Goal: Transaction & Acquisition: Purchase product/service

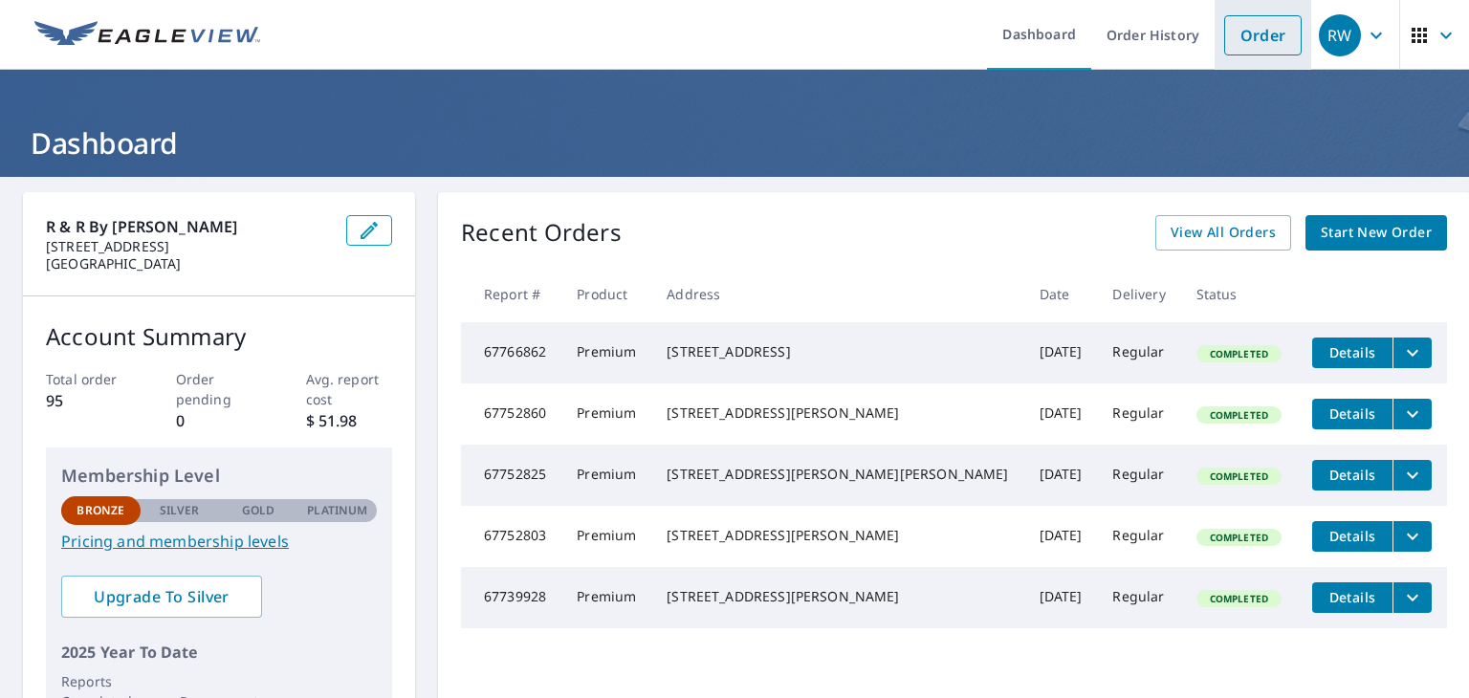
click at [1250, 35] on link "Order" at bounding box center [1262, 35] width 77 height 40
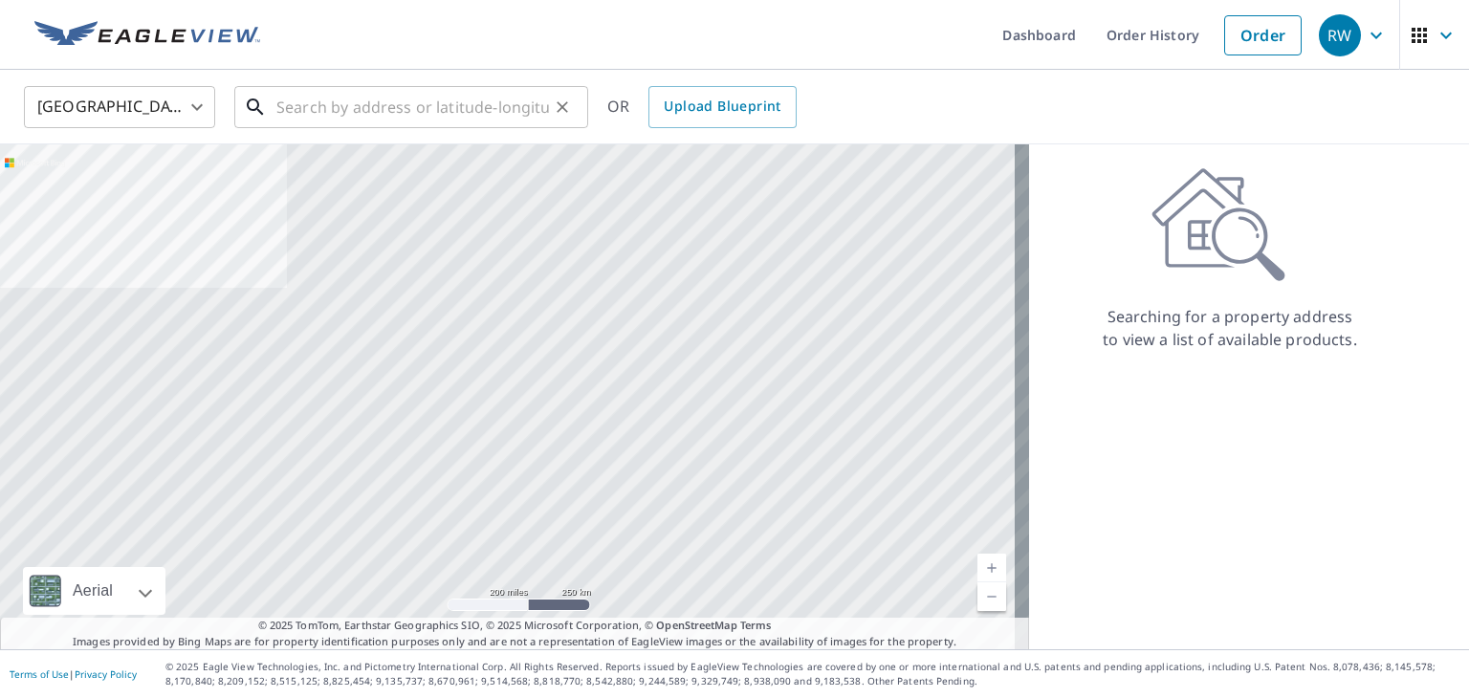
click at [340, 109] on input "text" at bounding box center [412, 107] width 273 height 54
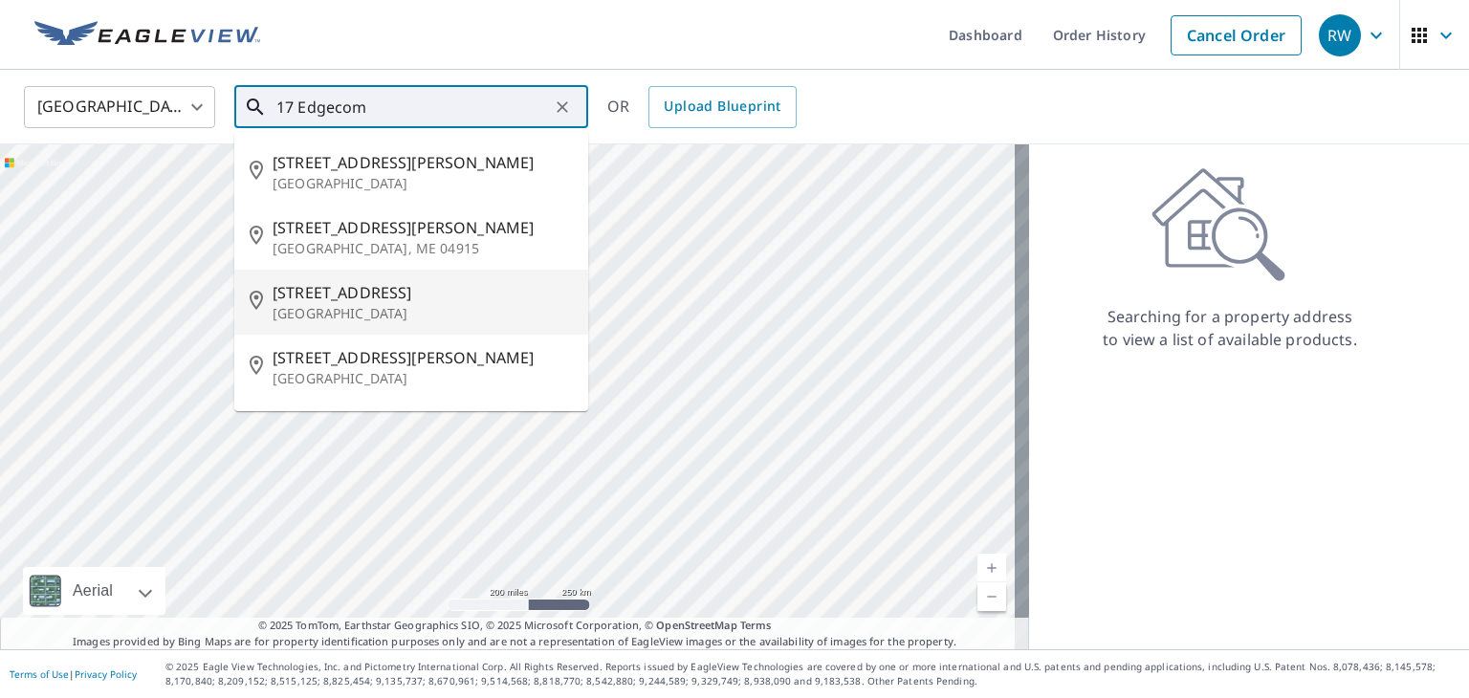
click at [321, 291] on span "[STREET_ADDRESS]" at bounding box center [423, 292] width 300 height 23
type input "[STREET_ADDRESS][PERSON_NAME]"
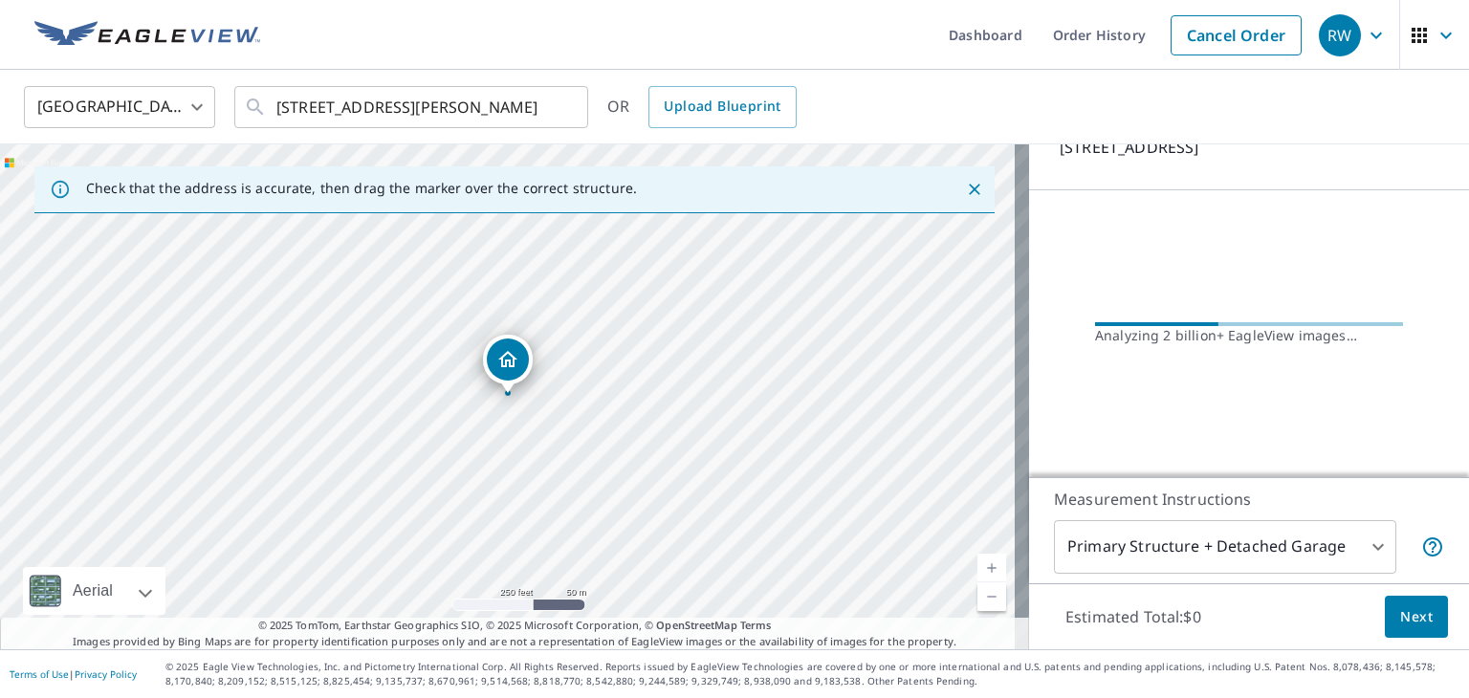
scroll to position [113, 0]
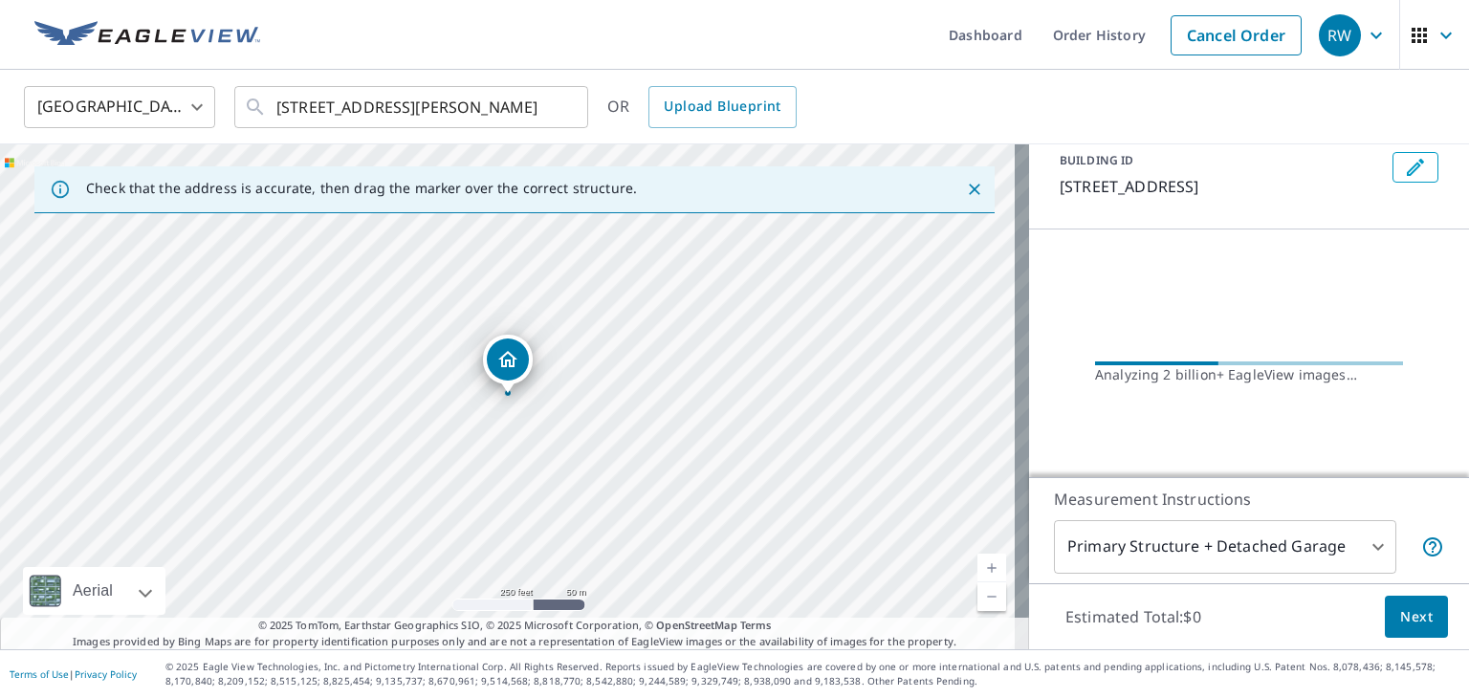
click at [1175, 537] on body "RW RW Dashboard Order History Cancel Order RW [GEOGRAPHIC_DATA] [GEOGRAPHIC_DAT…" at bounding box center [734, 349] width 1469 height 698
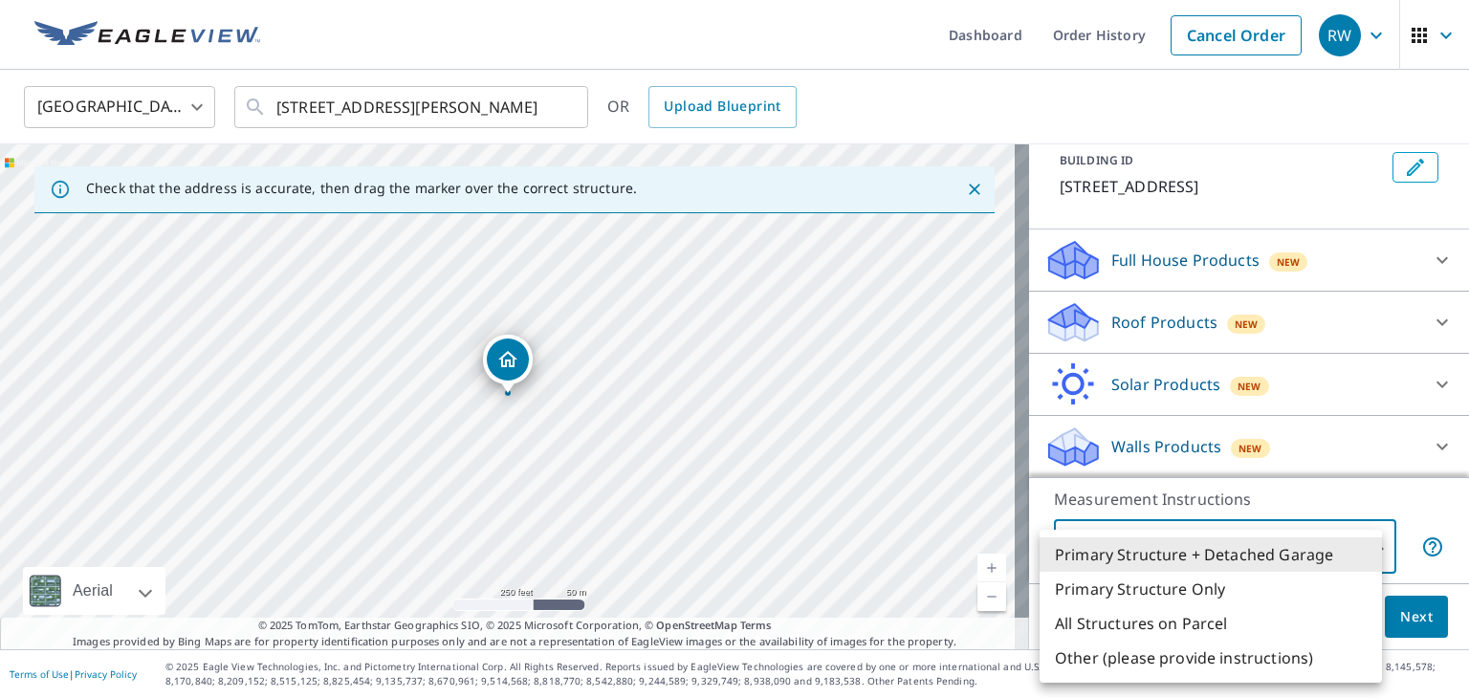
click at [1173, 594] on li "Primary Structure Only" at bounding box center [1211, 589] width 342 height 34
type input "2"
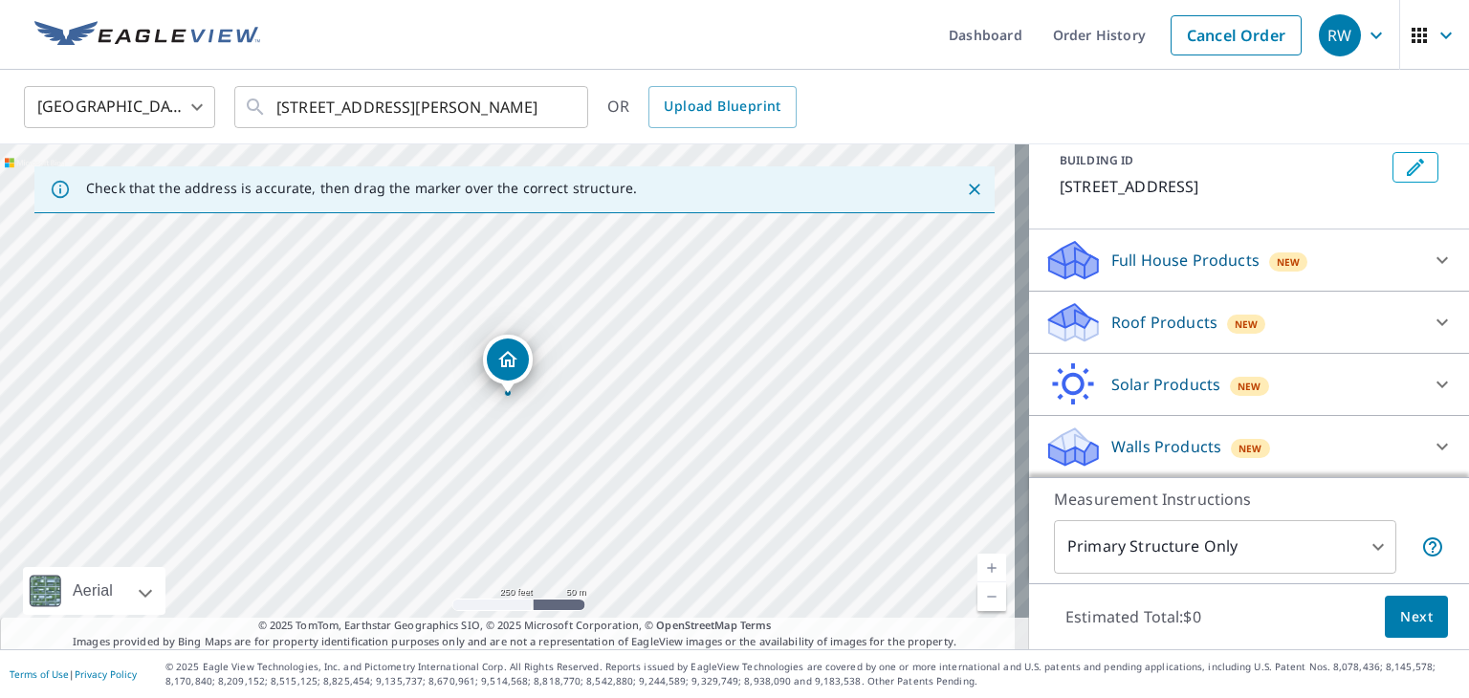
click at [1194, 313] on p "Roof Products" at bounding box center [1164, 322] width 106 height 23
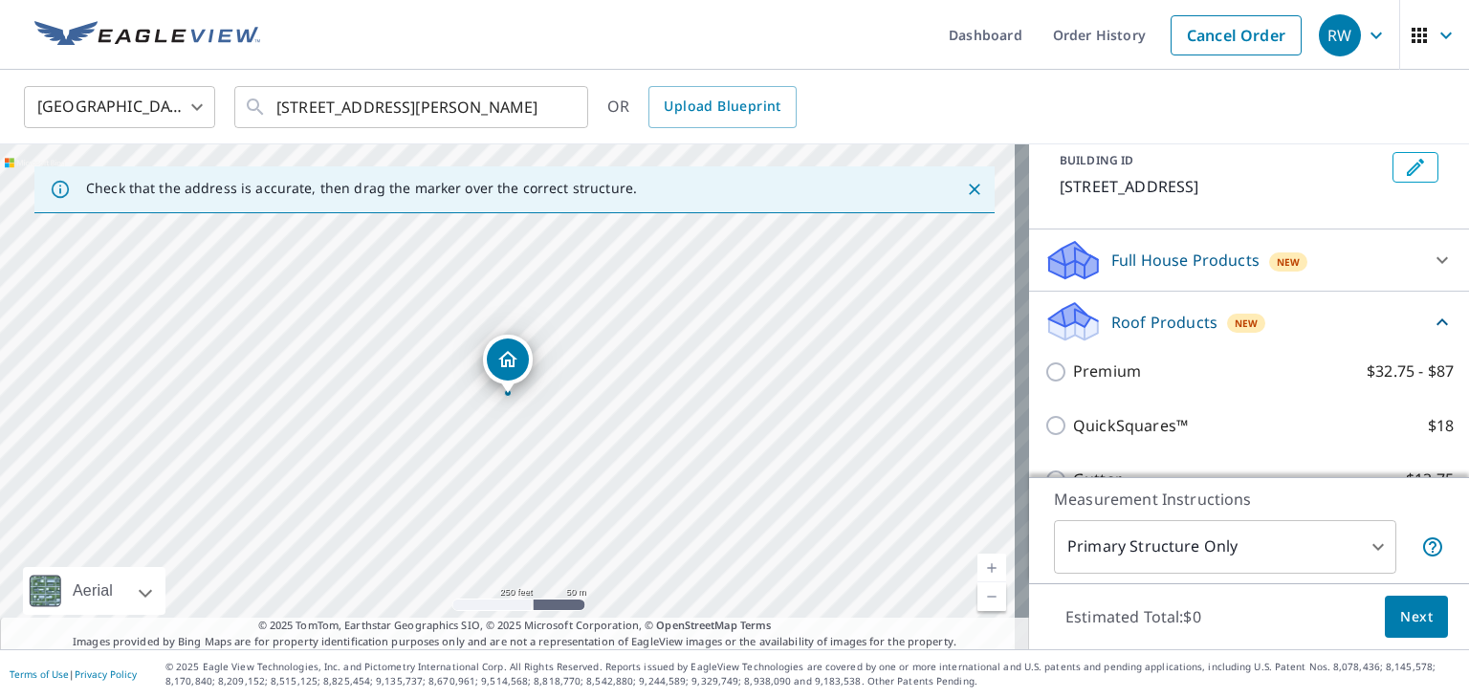
click at [1193, 357] on div "Premium $32.75 - $87" at bounding box center [1248, 371] width 409 height 55
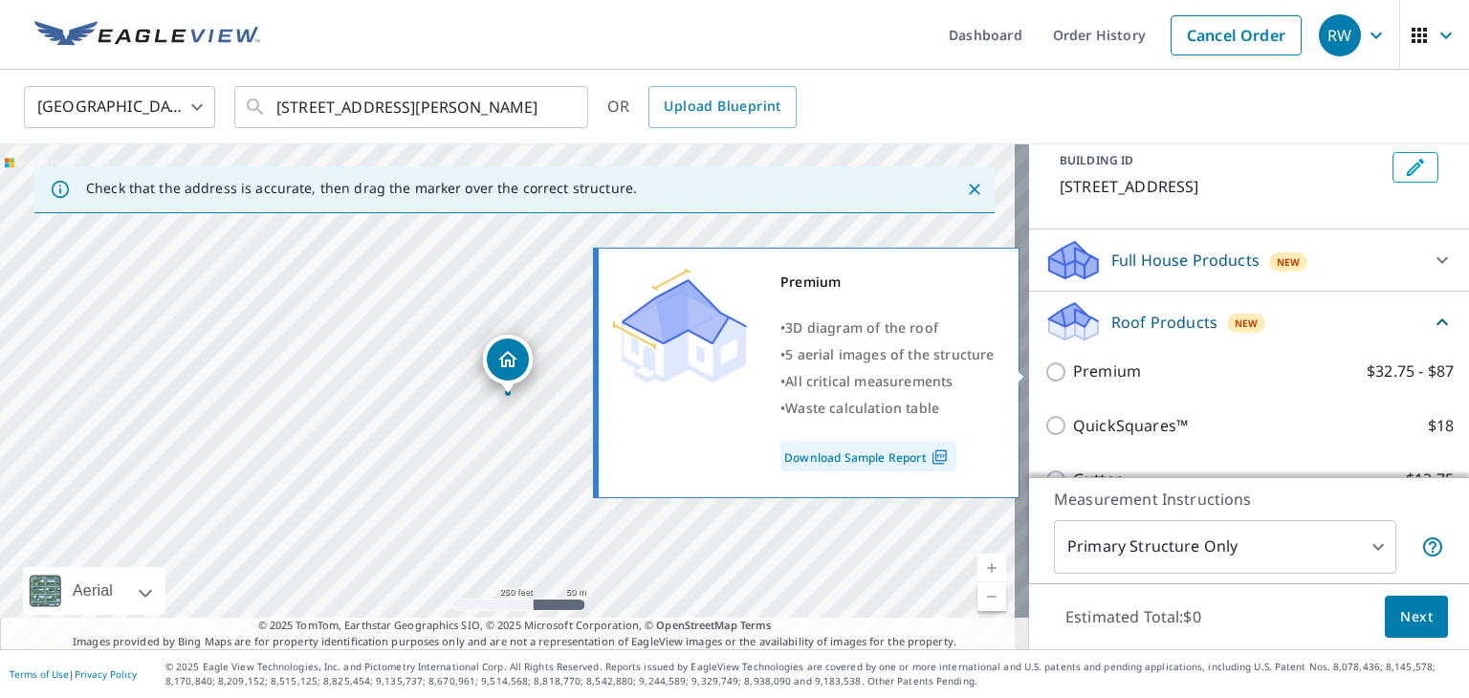
click at [1151, 372] on label "Premium $32.75 - $87" at bounding box center [1263, 372] width 381 height 24
click at [1073, 372] on input "Premium $32.75 - $87" at bounding box center [1058, 372] width 29 height 23
checkbox input "true"
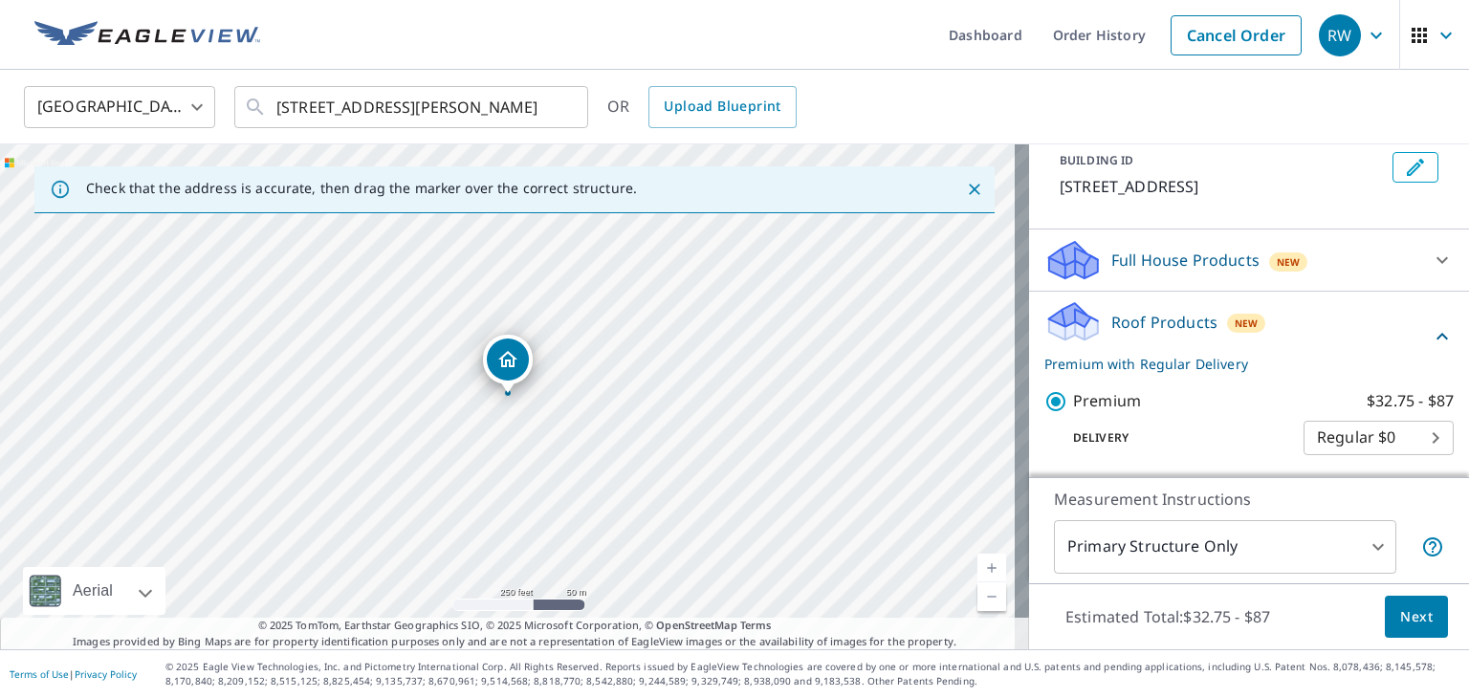
click at [1400, 616] on span "Next" at bounding box center [1416, 617] width 33 height 24
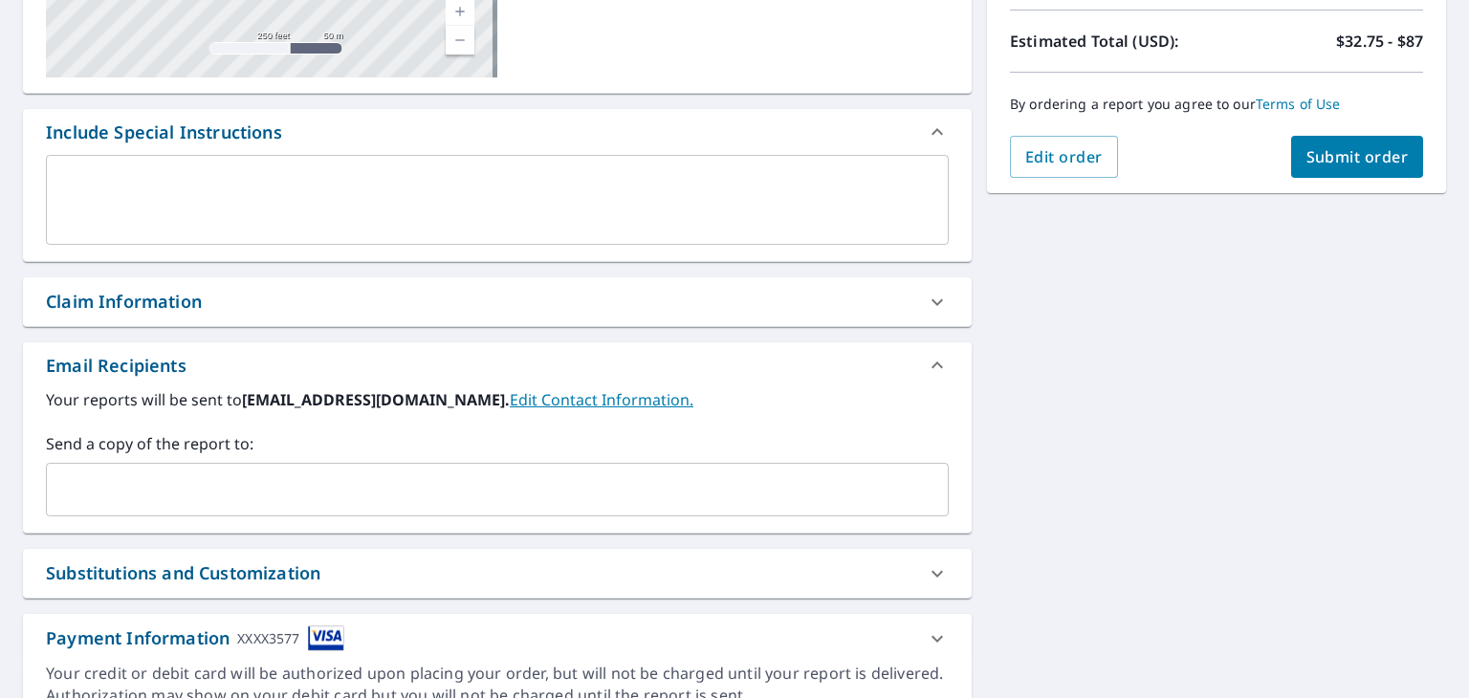
scroll to position [417, 0]
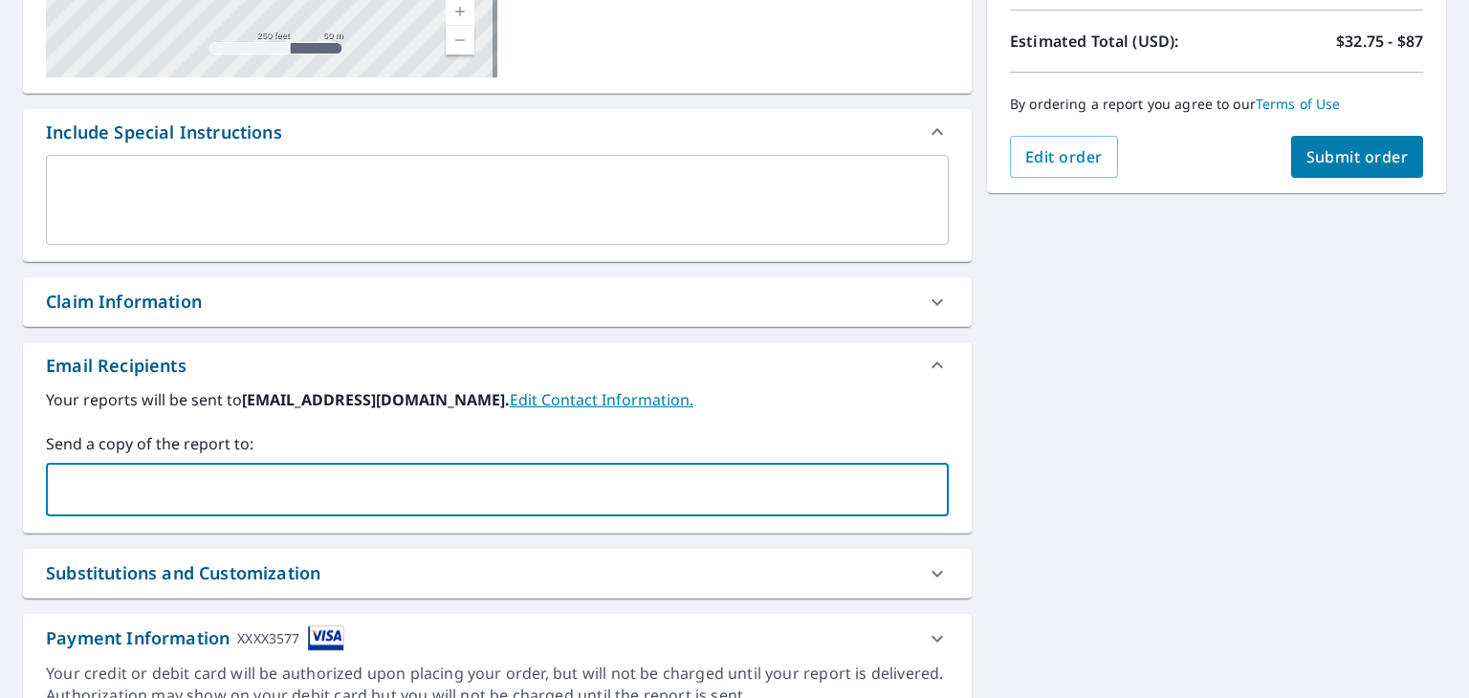
click at [673, 487] on input "text" at bounding box center [483, 489] width 857 height 36
type input "[PERSON_NAME][EMAIL_ADDRESS][DOMAIN_NAME]"
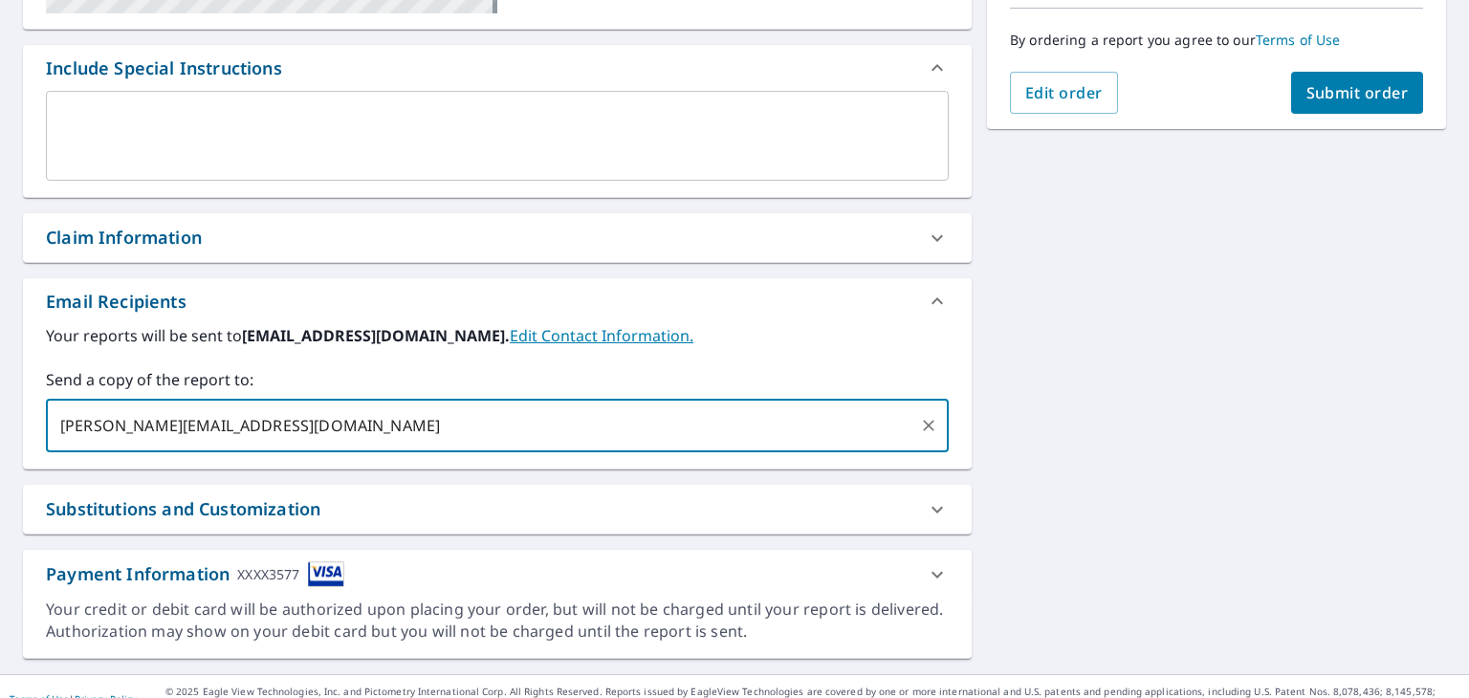
scroll to position [381, 0]
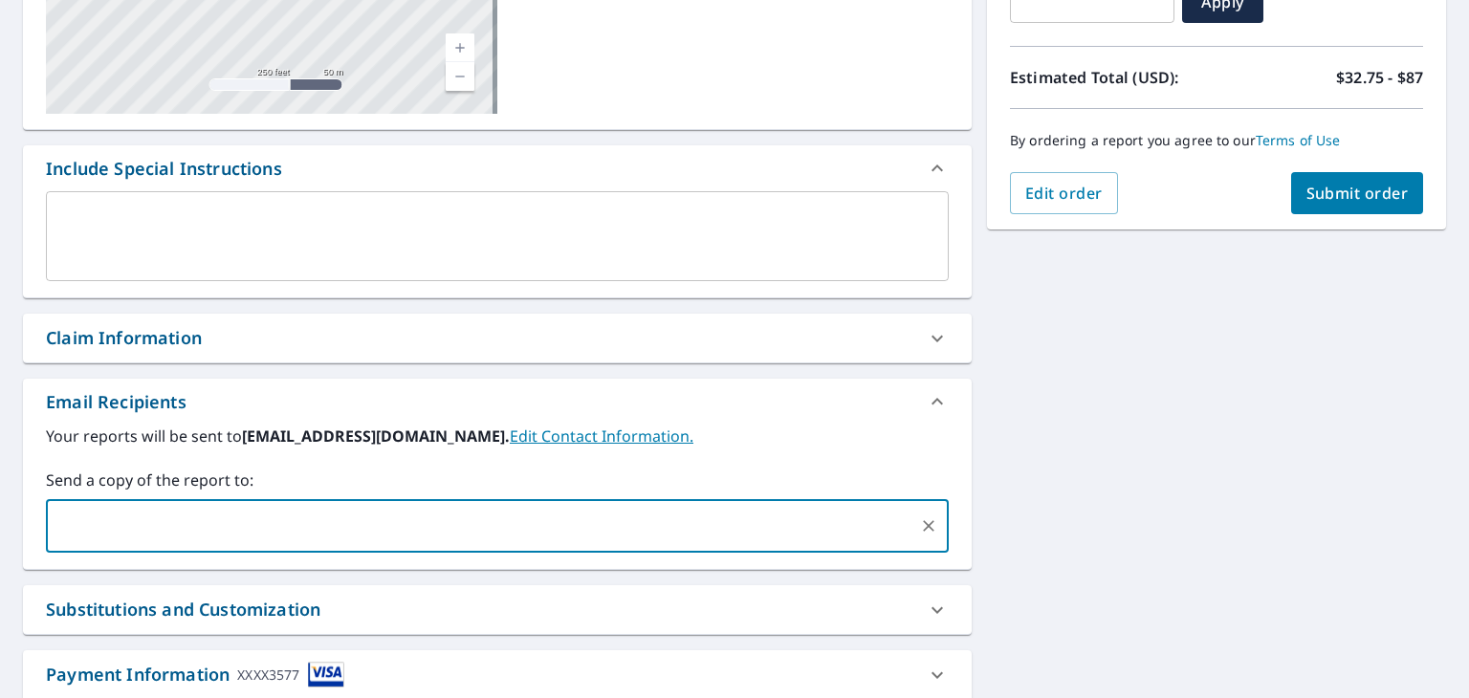
click at [1329, 190] on span "Submit order" at bounding box center [1357, 193] width 102 height 21
checkbox input "true"
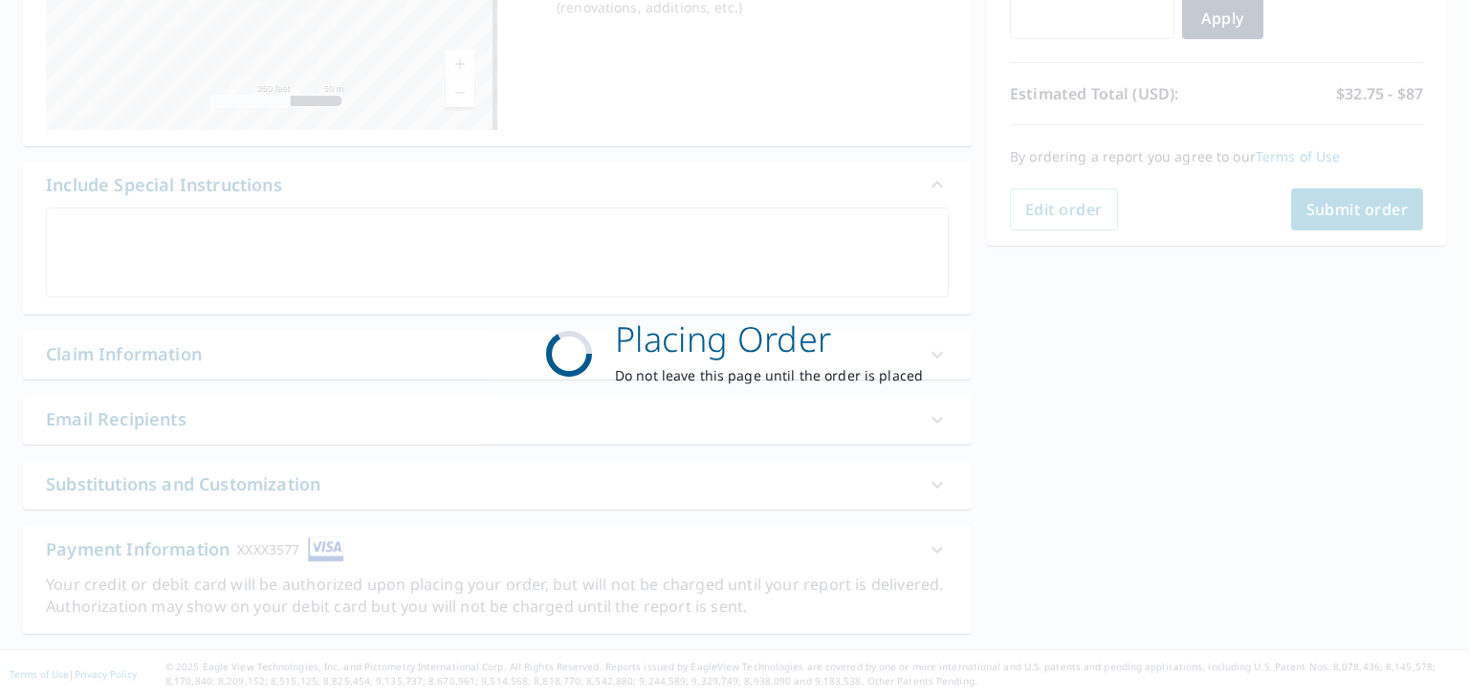
scroll to position [363, 0]
